Goal: Contribute content: Add original content to the website for others to see

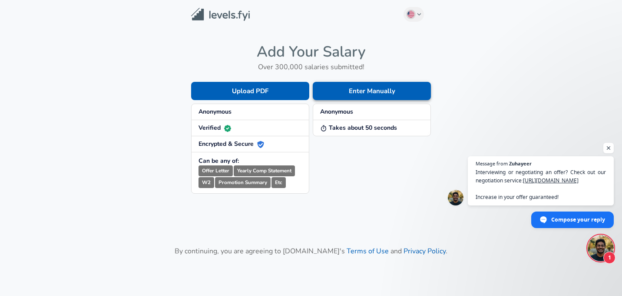
click at [350, 98] on button "Enter Manually" at bounding box center [372, 91] width 118 height 18
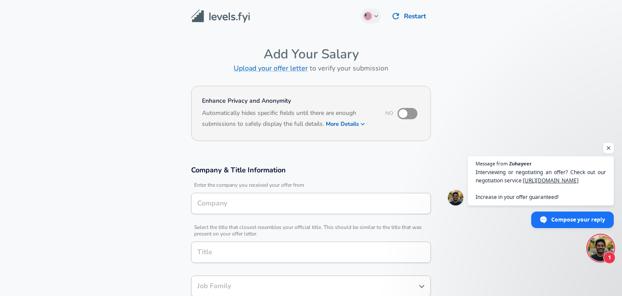
type input "Software Engineer"
type input "Cashfree"
type input "Software Engineer"
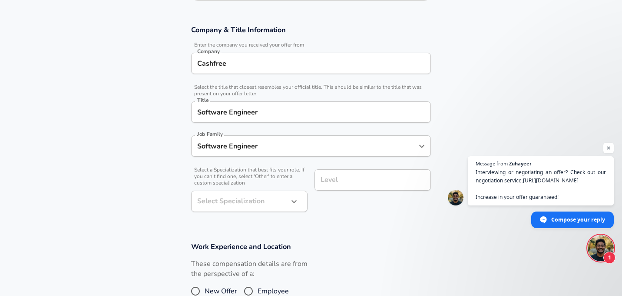
scroll to position [142, 0]
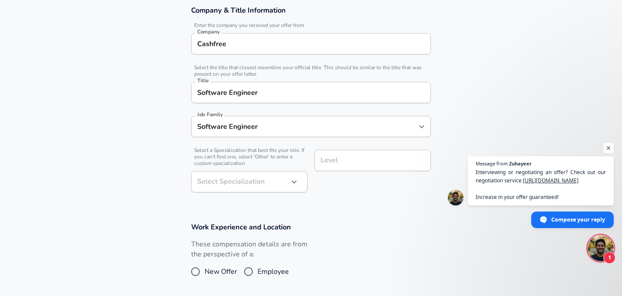
click at [338, 157] on input "Level" at bounding box center [373, 159] width 109 height 13
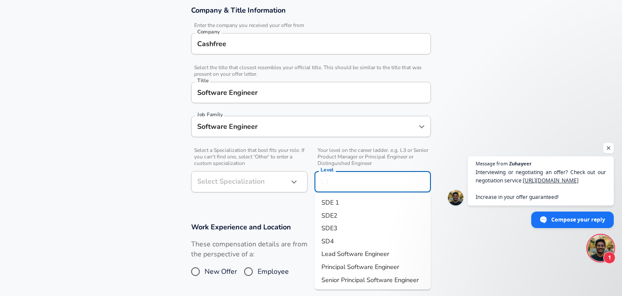
scroll to position [177, 0]
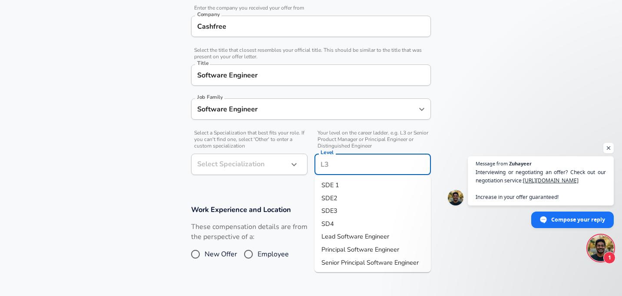
click at [335, 186] on span "SDE 1" at bounding box center [331, 184] width 18 height 9
type input "SDE 1"
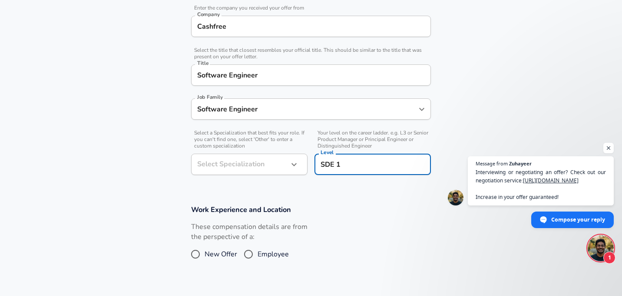
click at [288, 161] on button "button" at bounding box center [294, 164] width 15 height 15
